Goal: Information Seeking & Learning: Learn about a topic

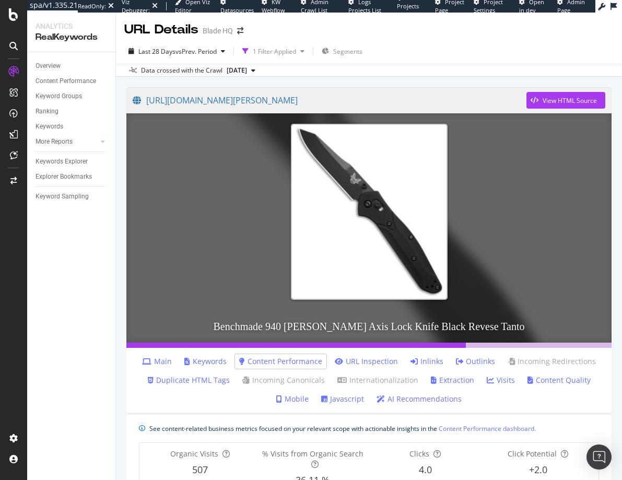
click at [81, 379] on div "Overview Content Performance Keyword Groups Ranking Keywords More Reports Count…" at bounding box center [71, 266] width 88 height 428
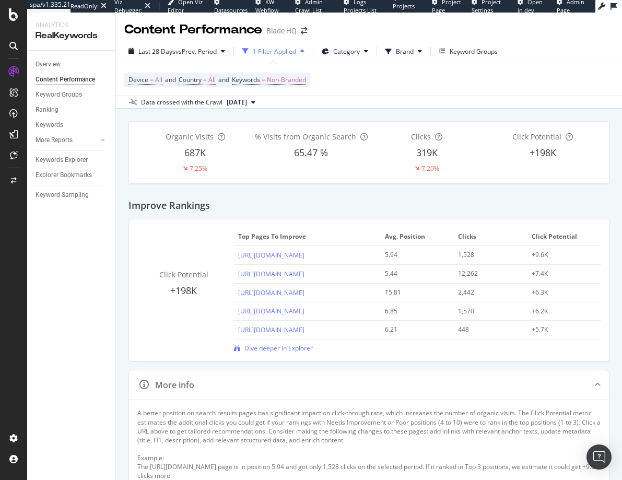
scroll to position [1581, 0]
